Goal: Task Accomplishment & Management: Manage account settings

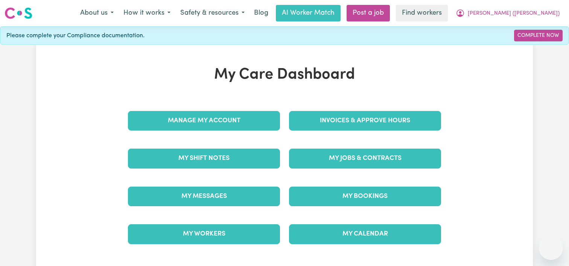
click at [371, 113] on link "Invoices & Approve Hours" at bounding box center [365, 121] width 152 height 20
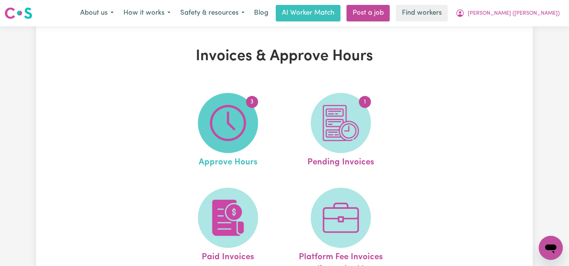
click at [223, 121] on img at bounding box center [228, 123] width 36 height 36
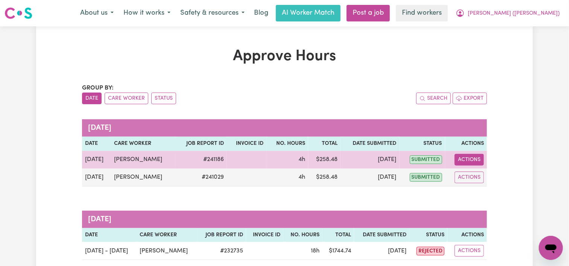
click at [476, 158] on button "Actions" at bounding box center [469, 160] width 29 height 12
click at [480, 169] on link "View Job Report" at bounding box center [487, 176] width 64 height 15
select select "pm"
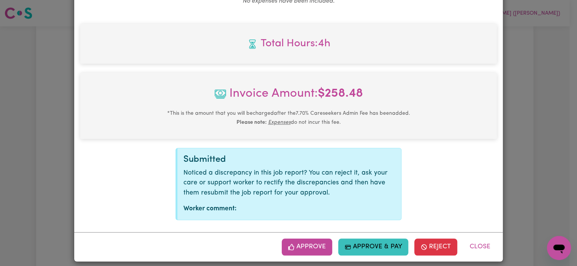
scroll to position [323, 0]
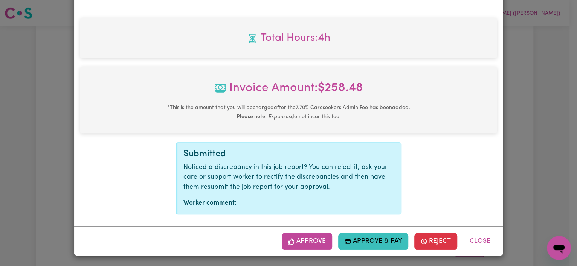
click at [295, 242] on button "Approve" at bounding box center [307, 241] width 50 height 17
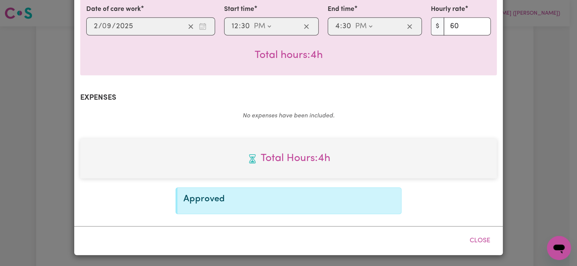
scroll to position [202, 0]
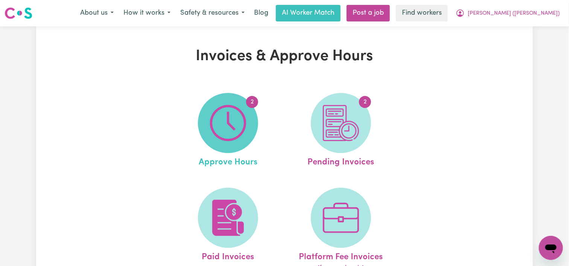
click at [224, 110] on img at bounding box center [228, 123] width 36 height 36
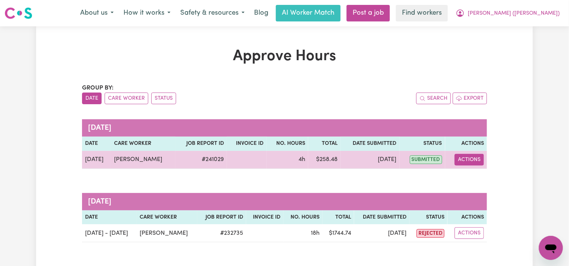
click at [479, 155] on button "Actions" at bounding box center [469, 160] width 29 height 12
click at [479, 177] on link "View Job Report" at bounding box center [487, 176] width 64 height 15
select select "pm"
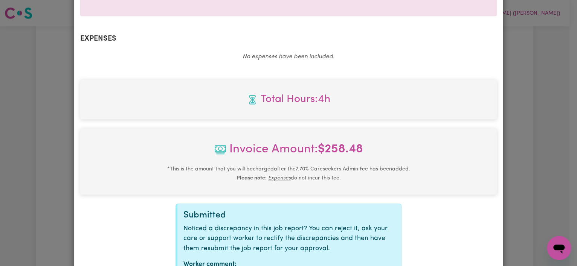
scroll to position [323, 0]
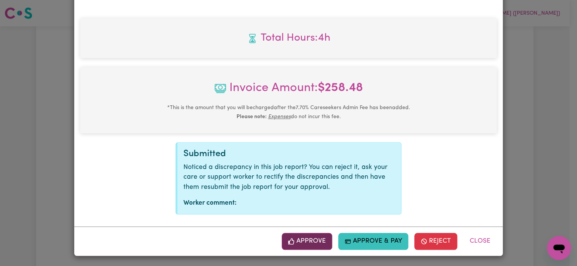
click at [294, 239] on button "Approve" at bounding box center [307, 241] width 50 height 17
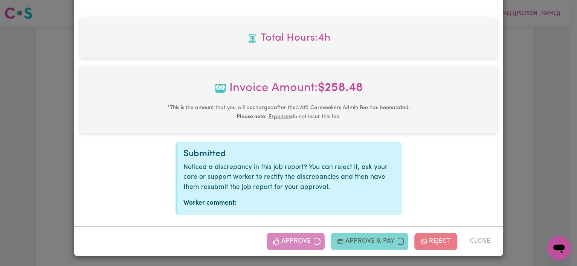
scroll to position [202, 0]
